Goal: Check status: Check status

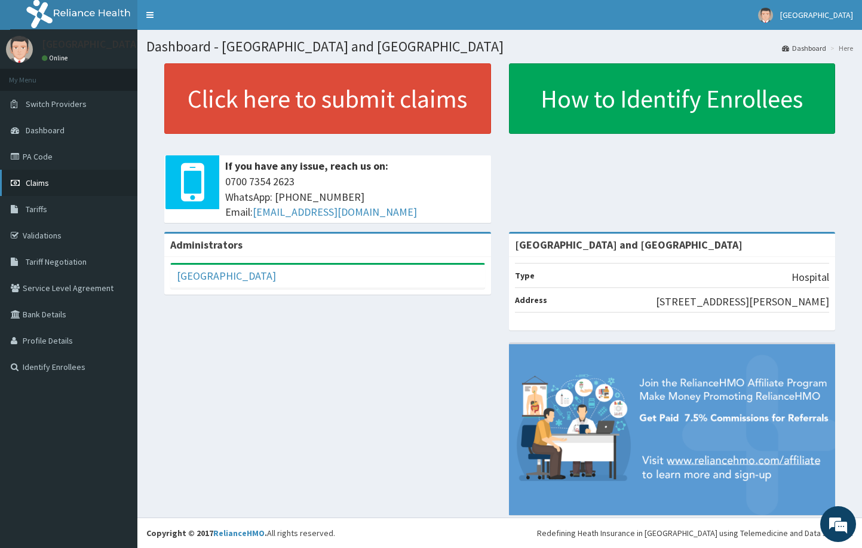
click at [38, 185] on span "Claims" at bounding box center [37, 182] width 23 height 11
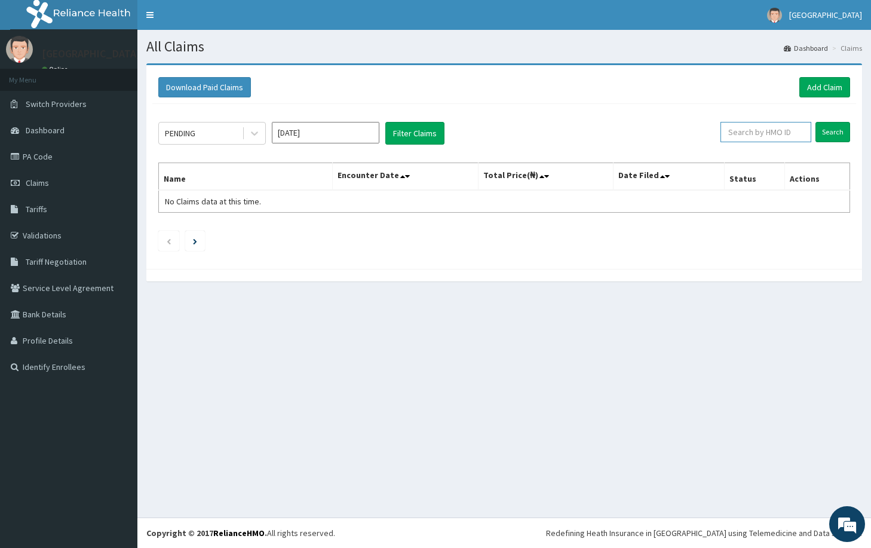
paste input "ftc/10027/b"
type input "ftc/10027/b"
click at [830, 132] on input "Search" at bounding box center [832, 132] width 35 height 20
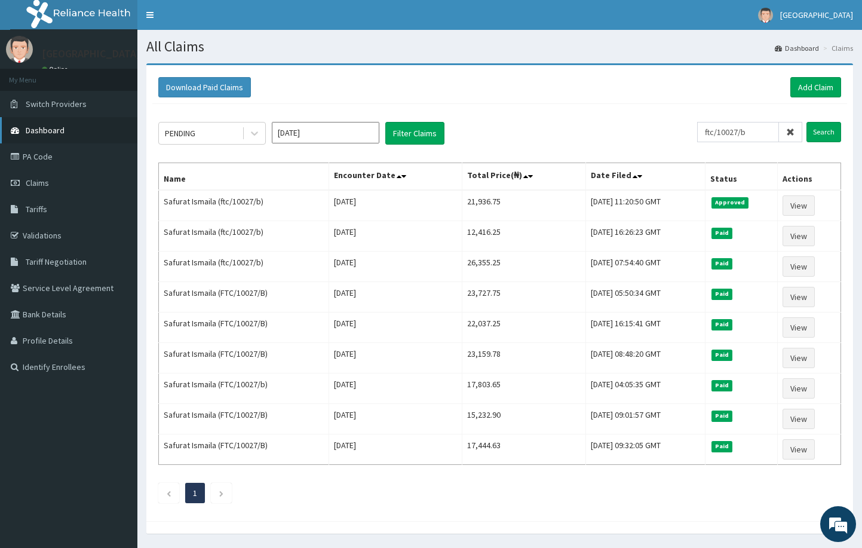
click at [57, 127] on span "Dashboard" at bounding box center [45, 130] width 39 height 11
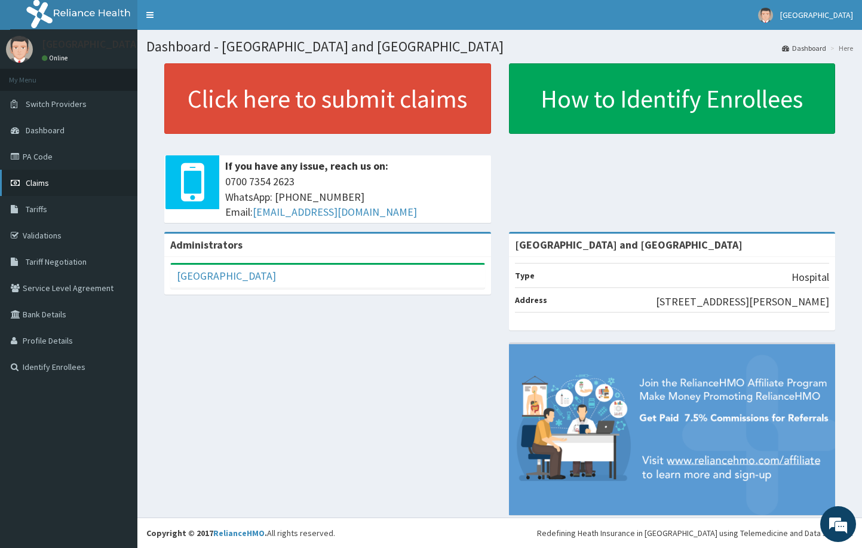
click at [41, 183] on span "Claims" at bounding box center [37, 182] width 23 height 11
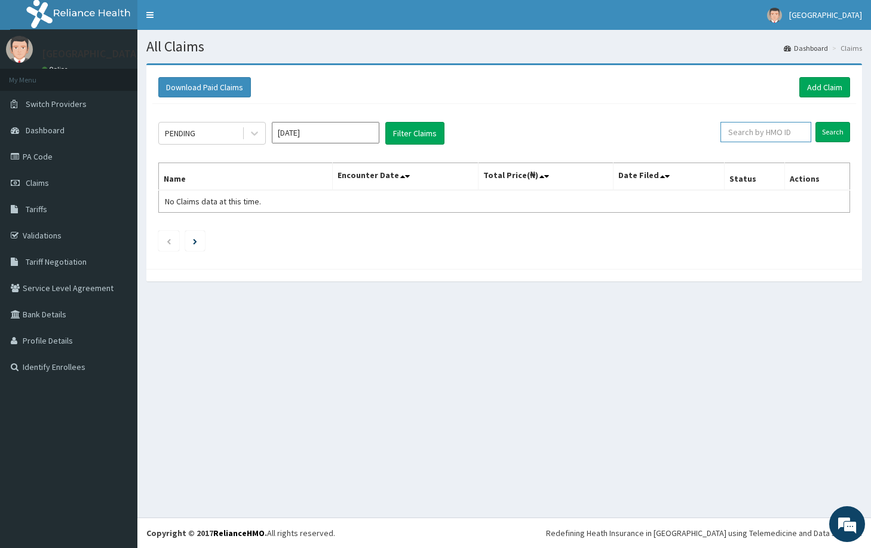
paste input "FGW/10017/A"
type input "FGW/10017/A"
click at [835, 129] on input "Search" at bounding box center [832, 132] width 35 height 20
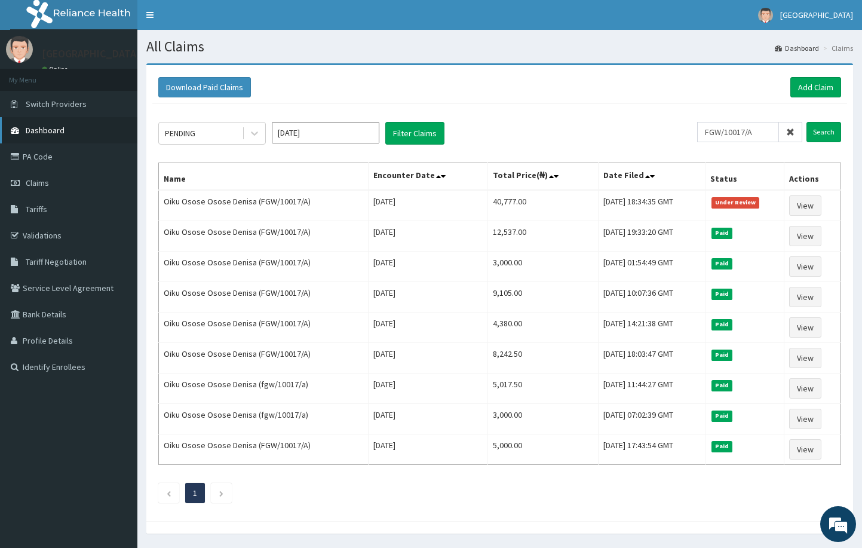
click at [52, 130] on span "Dashboard" at bounding box center [45, 130] width 39 height 11
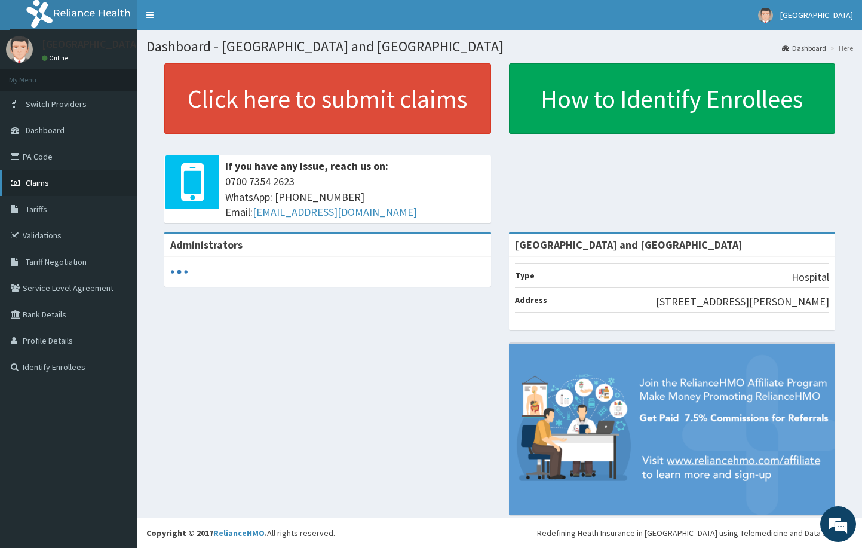
click at [36, 176] on link "Claims" at bounding box center [68, 183] width 137 height 26
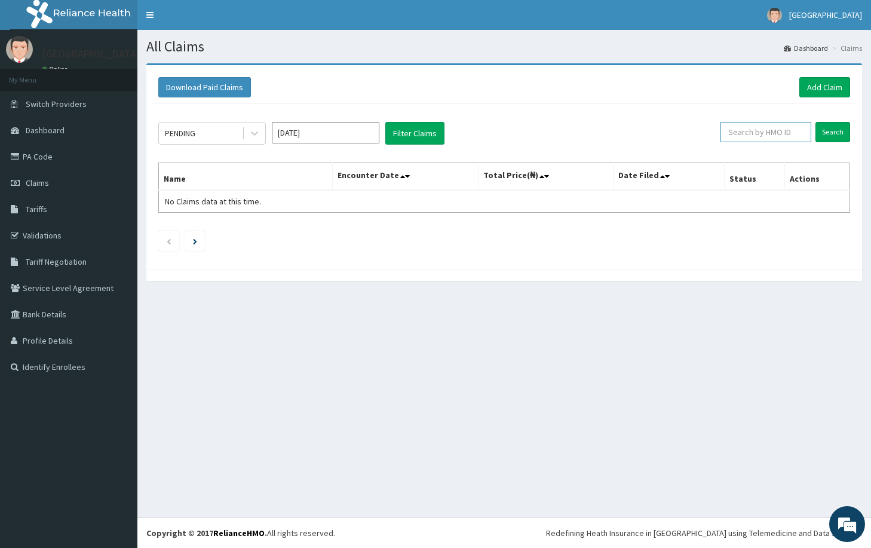
paste input "FGW/10017/A"
type input "FGW/10017/A"
click at [830, 130] on input "Search" at bounding box center [832, 132] width 35 height 20
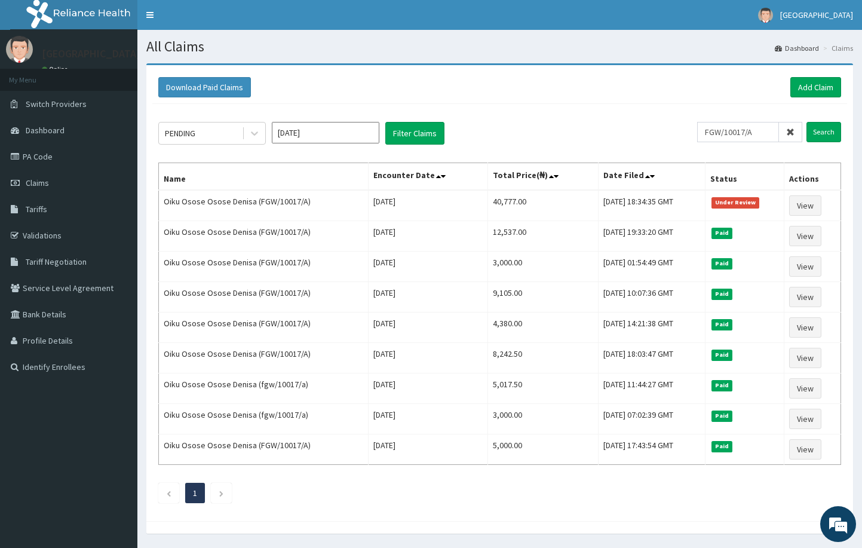
click at [792, 131] on icon at bounding box center [790, 132] width 8 height 8
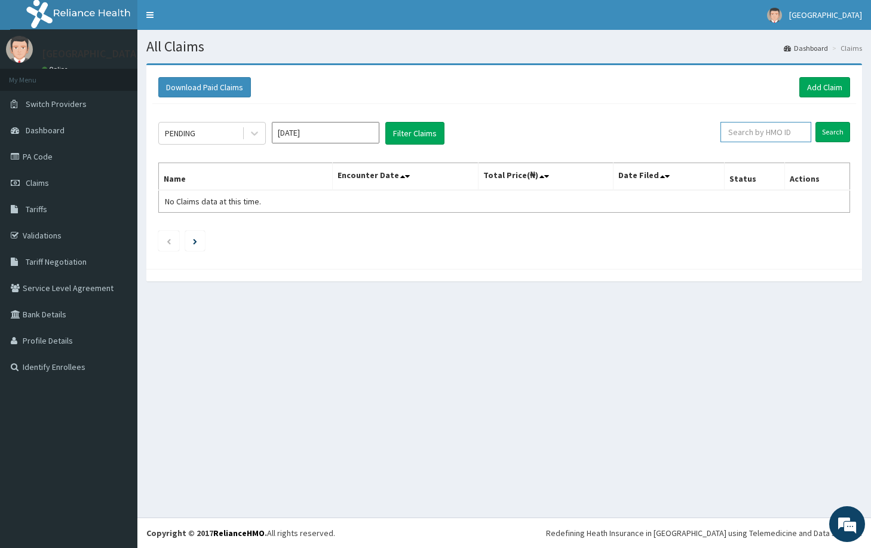
paste input "ARM/10313/A"
type input "ARM/10313/A"
click at [837, 134] on input "Search" at bounding box center [832, 132] width 35 height 20
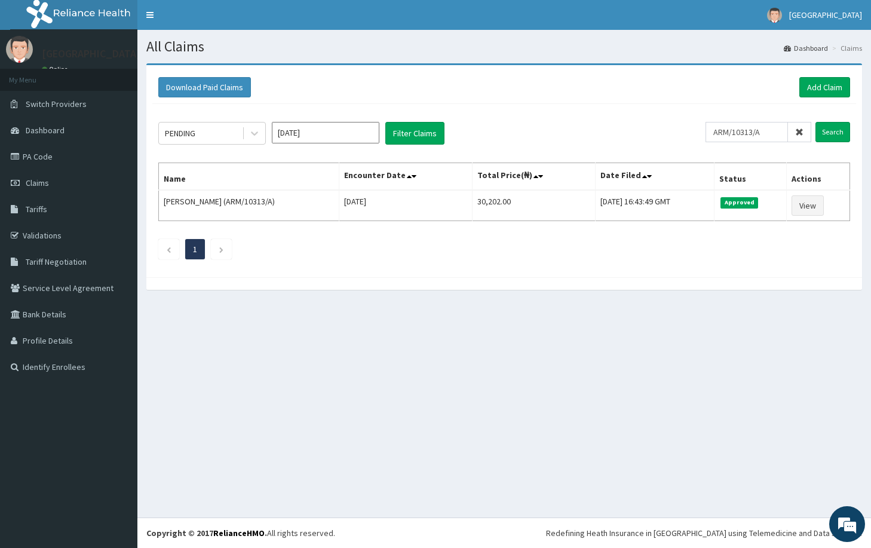
click at [802, 133] on icon at bounding box center [799, 132] width 8 height 8
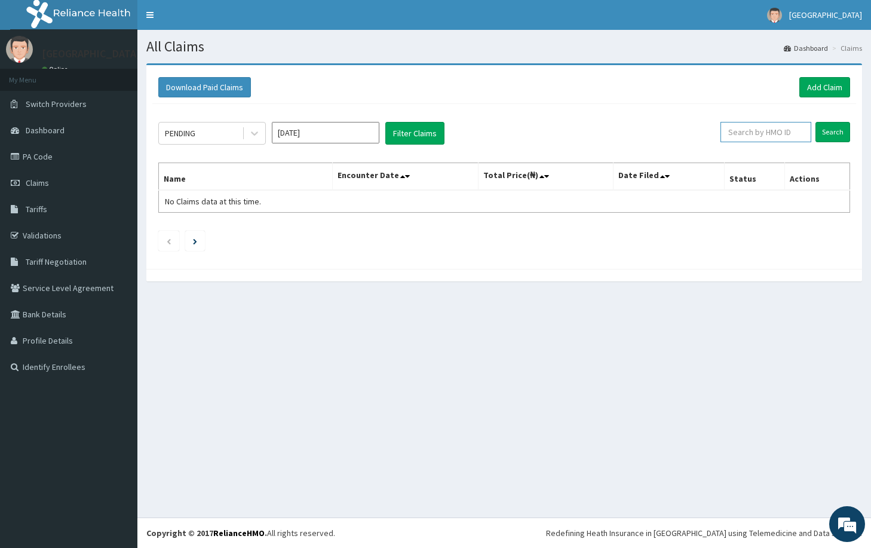
click at [751, 134] on input "text" at bounding box center [765, 132] width 91 height 20
paste input "LGL/10309/C"
type input "LGL/10309/C"
click at [829, 125] on input "Search" at bounding box center [832, 132] width 35 height 20
